Goal: Transaction & Acquisition: Book appointment/travel/reservation

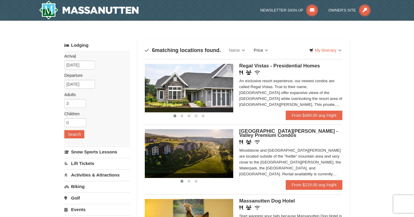
click at [263, 51] on link "Price" at bounding box center [261, 50] width 23 height 12
click at [272, 63] on link "Price (Low to High)" at bounding box center [273, 62] width 47 height 8
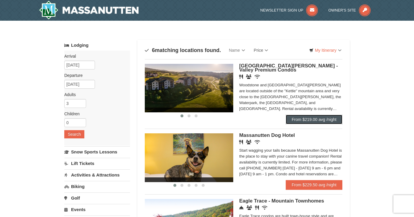
click at [310, 120] on link "From $219.00 avg /night" at bounding box center [314, 118] width 57 height 9
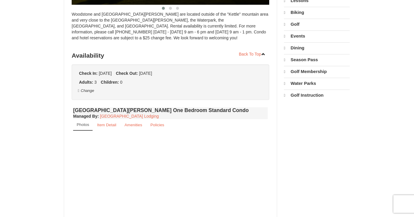
select select "10"
